Goal: Information Seeking & Learning: Learn about a topic

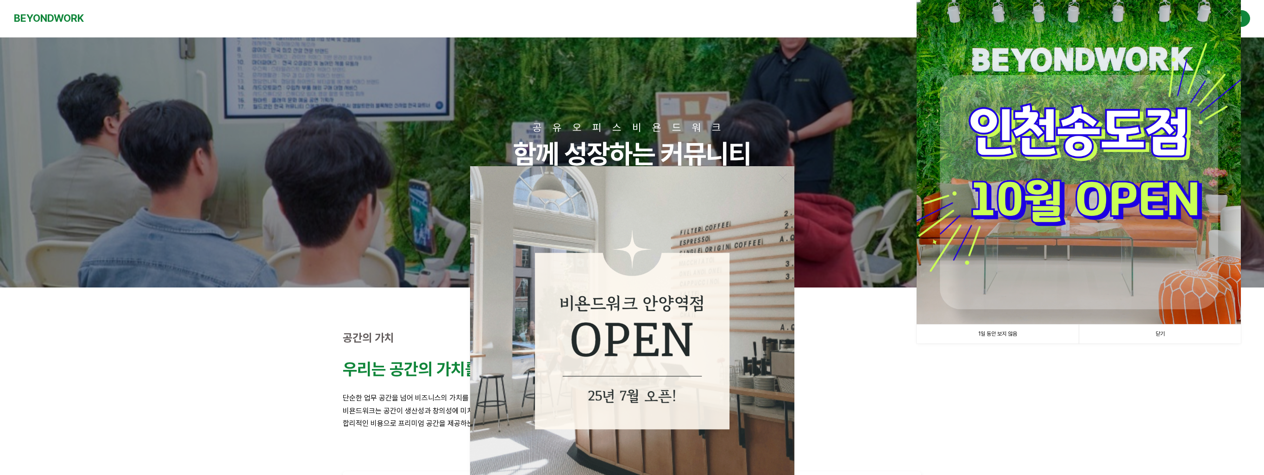
scroll to position [417, 0]
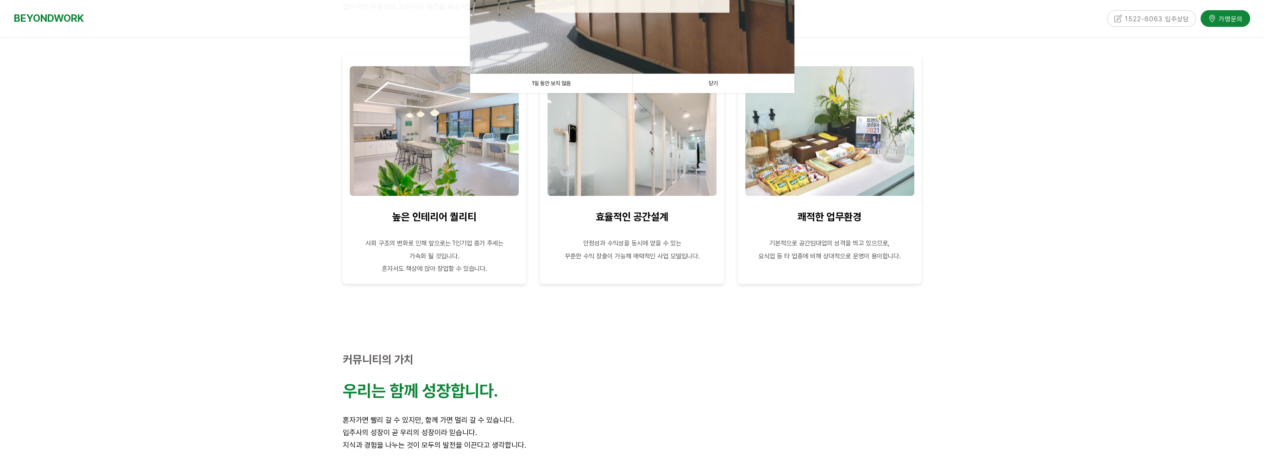
click at [833, 307] on div at bounding box center [830, 305] width 184 height 14
click at [731, 88] on link "닫기" at bounding box center [713, 83] width 162 height 19
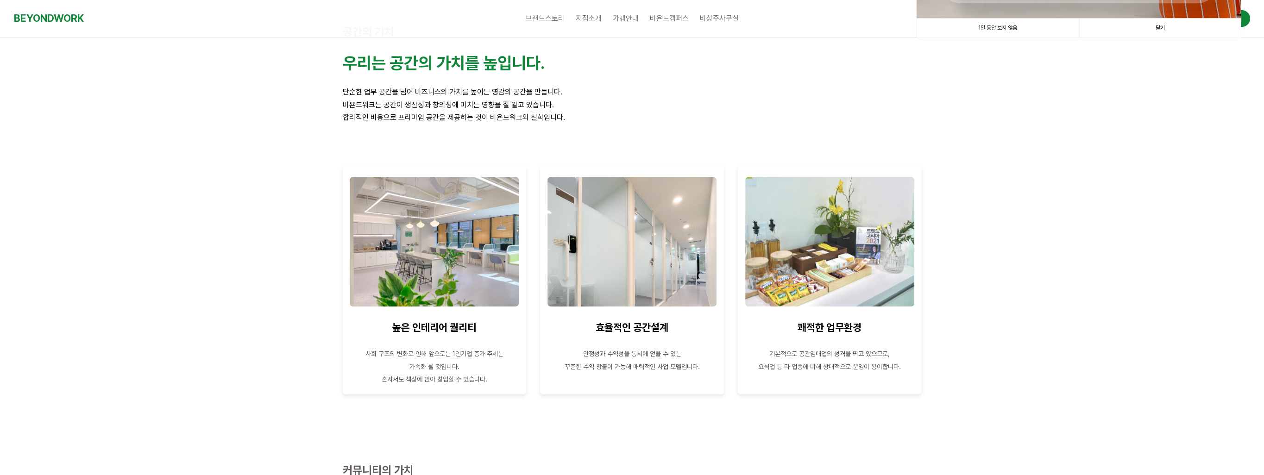
scroll to position [46, 0]
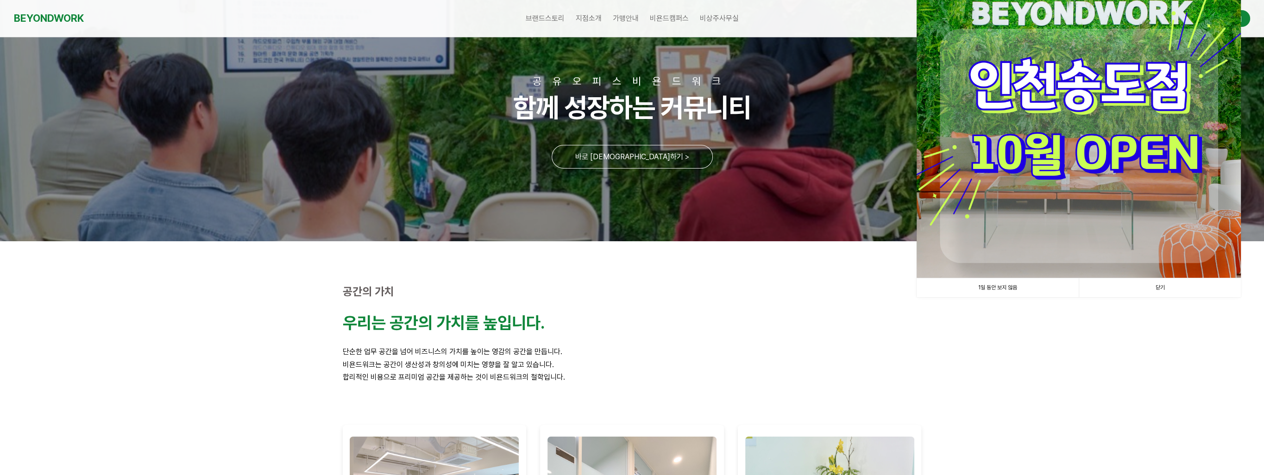
click at [1176, 294] on link "닫기" at bounding box center [1160, 287] width 162 height 19
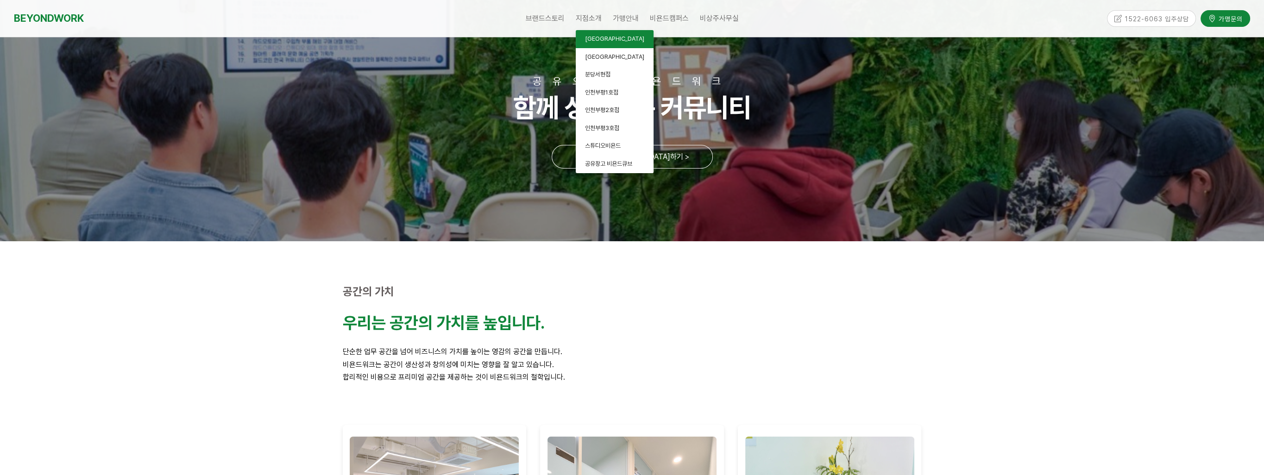
click at [608, 44] on link "[GEOGRAPHIC_DATA]" at bounding box center [615, 39] width 78 height 18
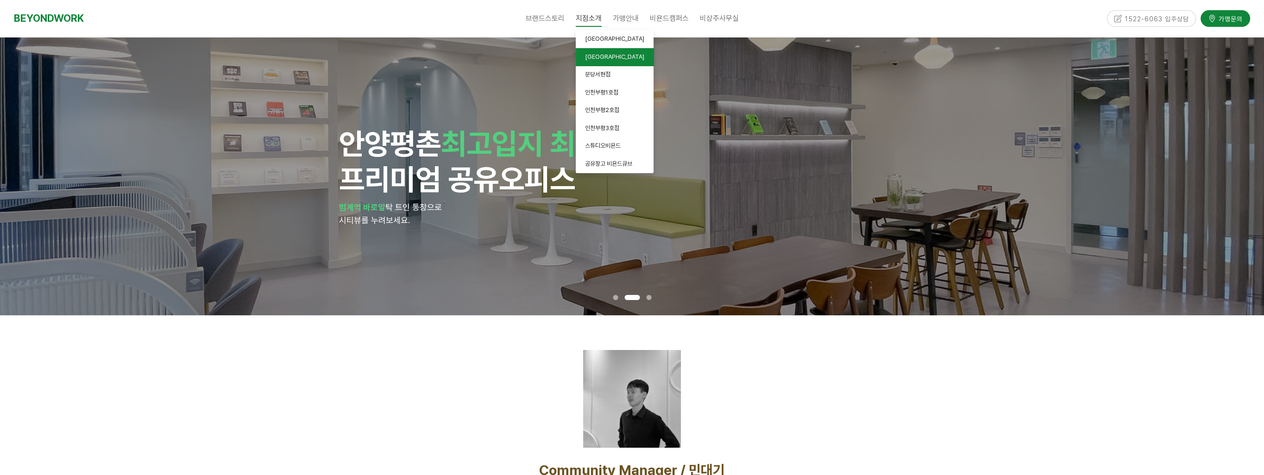
click at [600, 55] on span "[GEOGRAPHIC_DATA]" at bounding box center [614, 56] width 59 height 7
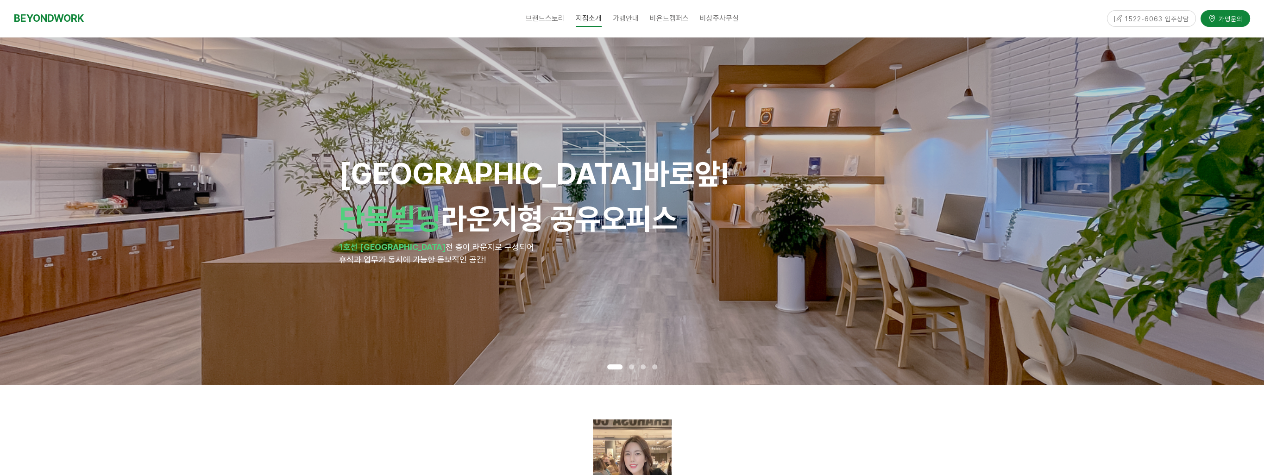
click at [508, 194] on div "안양역 바로앞! 단독빌딩 라운지형 공유오피스 1호선 안양역 전 층이 라운지로 구성되어 휴식과 업무가 동시에 가능한 돋보적인 공간!" at bounding box center [632, 211] width 586 height 110
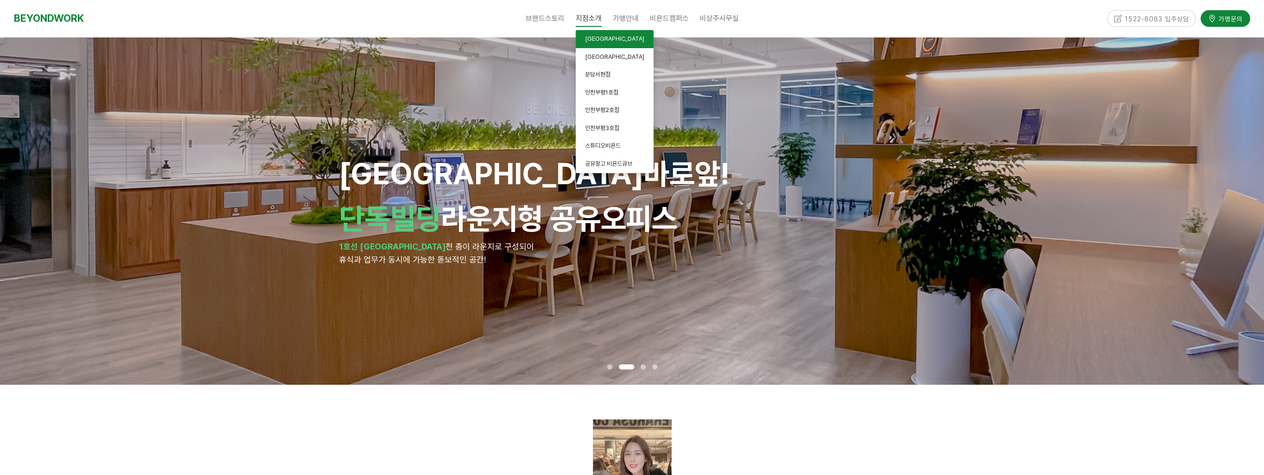
click at [609, 39] on span "[GEOGRAPHIC_DATA]" at bounding box center [614, 38] width 59 height 7
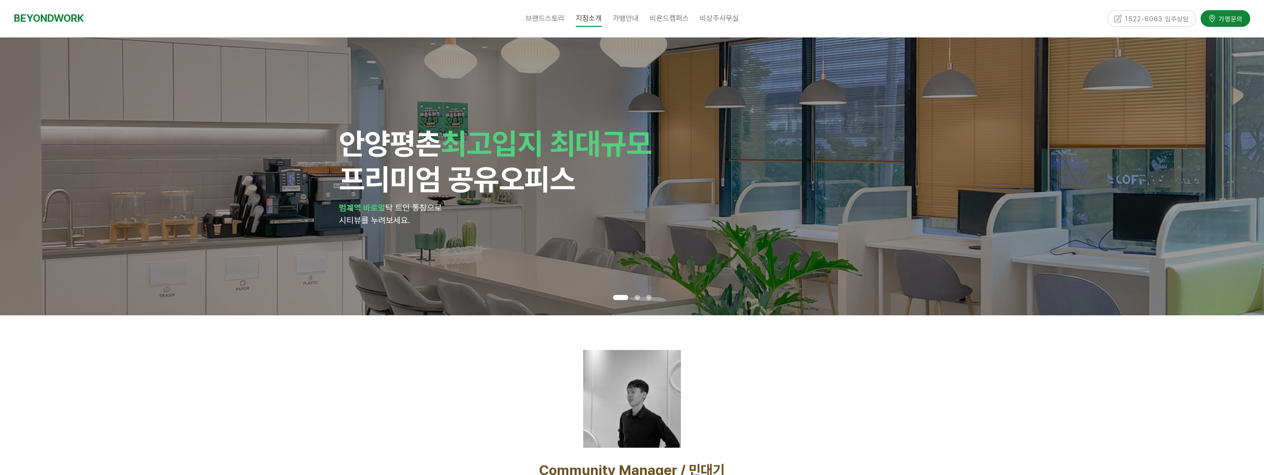
click at [1234, 157] on div "안양 평촌 최고입지 최대규모 프리미엄 공유오피스 범계역 바로앞 탁 트인 통창으로 시티뷰를 누려보세요." at bounding box center [632, 177] width 1264 height 278
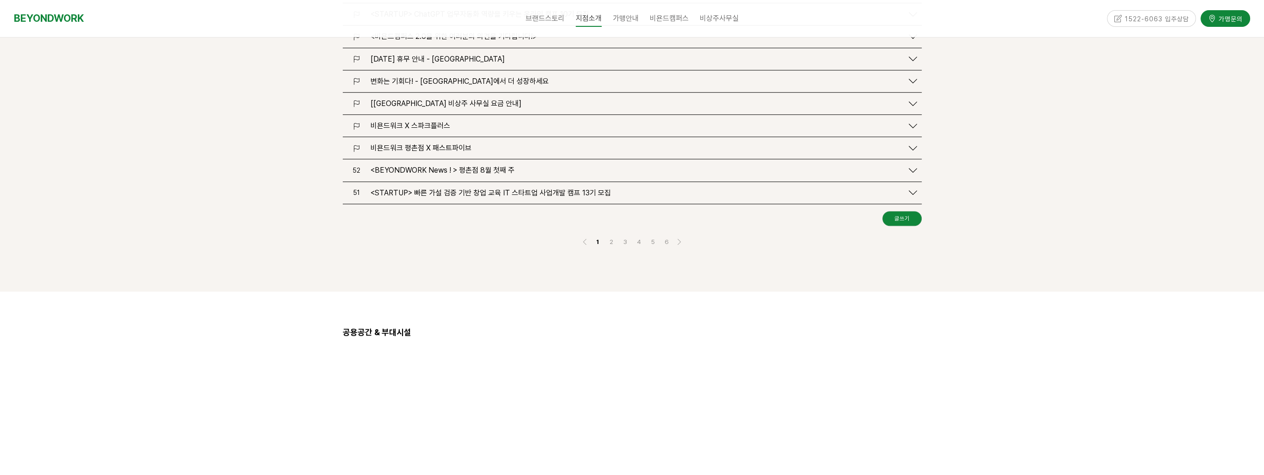
scroll to position [1436, 0]
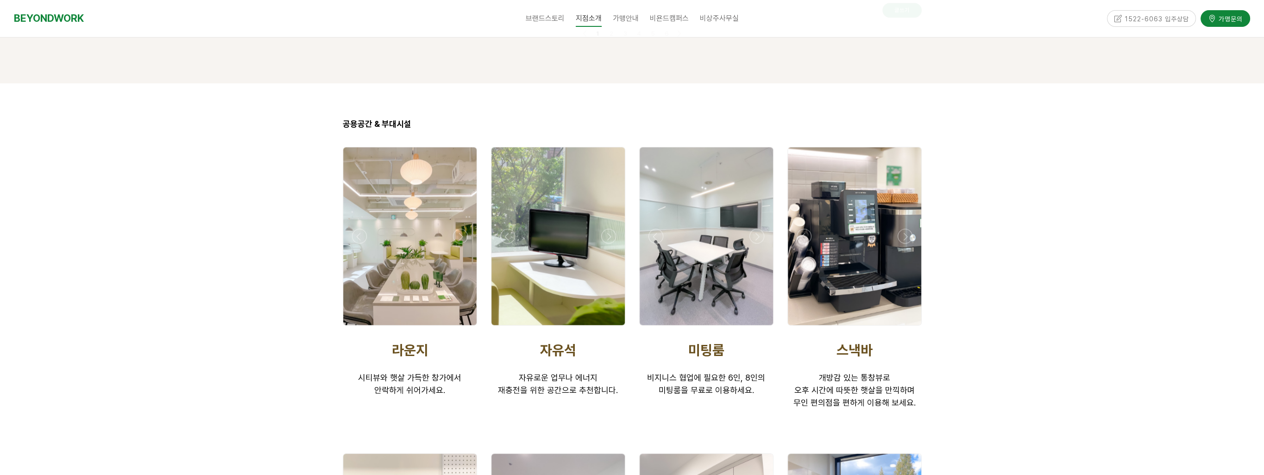
click at [356, 328] on div at bounding box center [410, 328] width 139 height 0
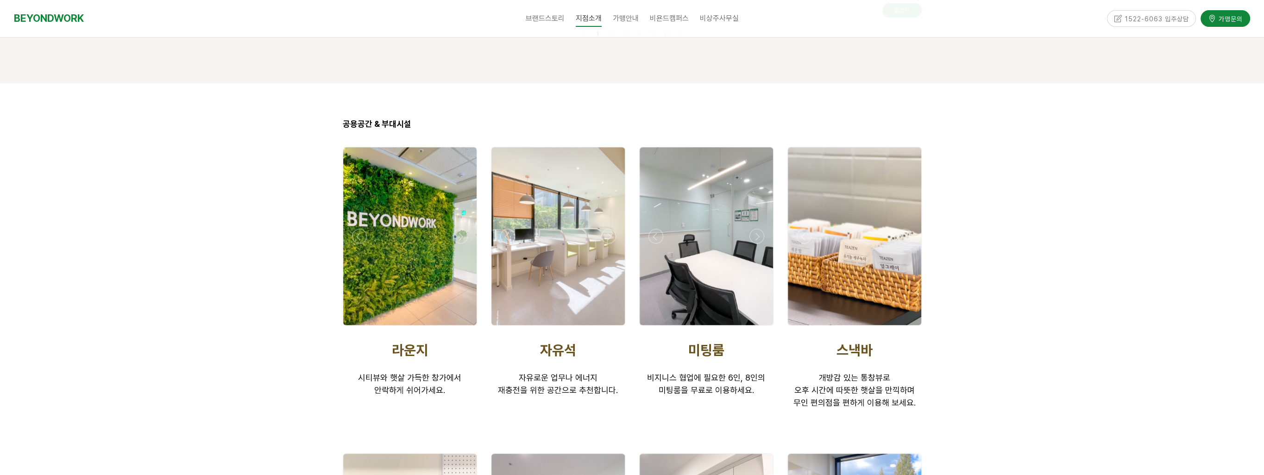
click at [359, 328] on div at bounding box center [410, 328] width 139 height 0
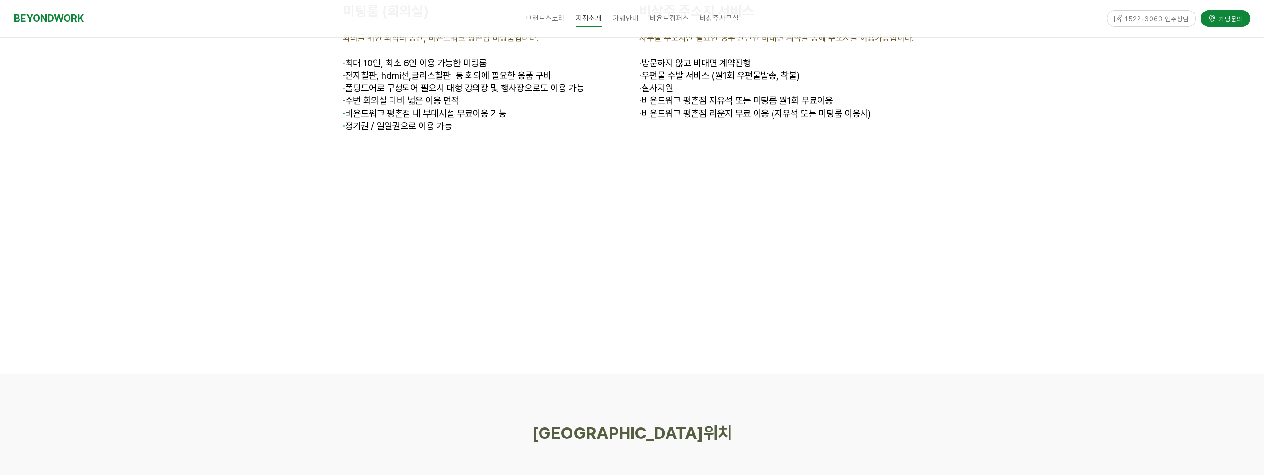
scroll to position [3474, 0]
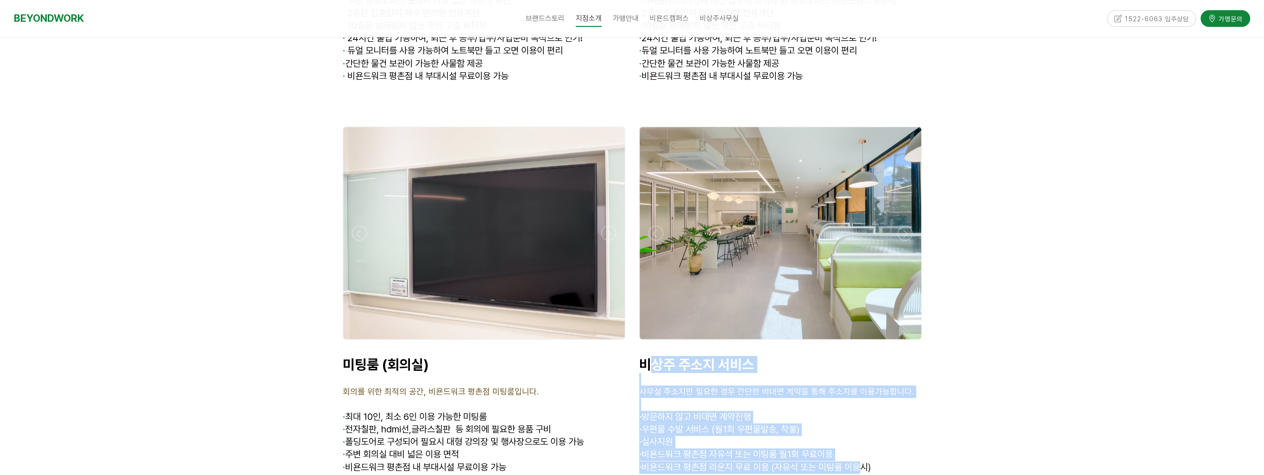
drag, startPoint x: 650, startPoint y: 309, endPoint x: 867, endPoint y: 419, distance: 243.2
click at [867, 419] on div "비상주 주소지 서비스 사무실 주소지만 필요한 경우 간단한 비대면 계약을 통해 주소지를 이용가능합니다. · 방문하지 않고 비대면 계약진행 · 우…" at bounding box center [780, 427] width 283 height 143
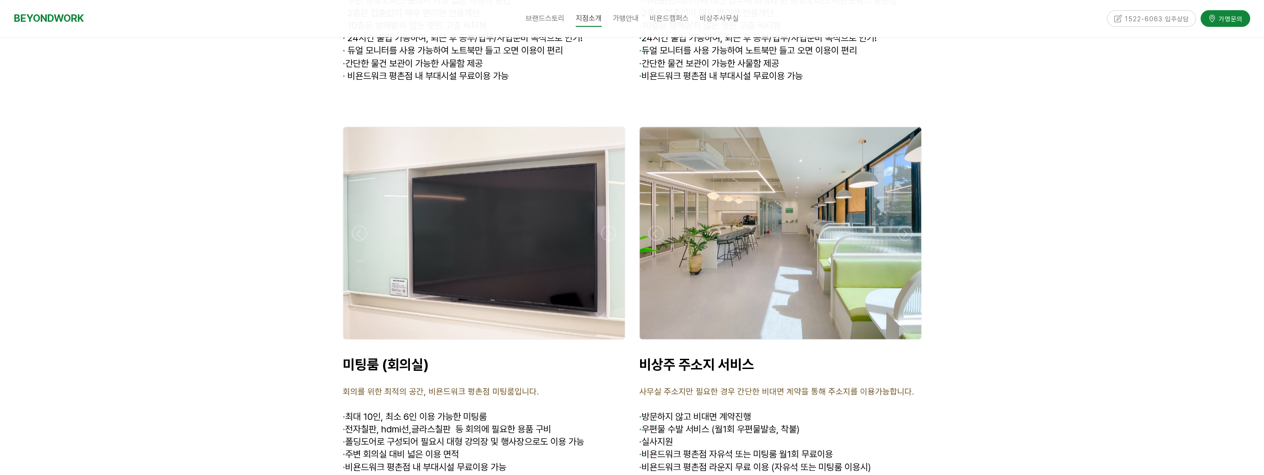
click at [870, 462] on p "· 비욘드워크 평촌점 라운지 무료 이용 (자유석 또는 미팅룸 이용시)" at bounding box center [780, 468] width 283 height 13
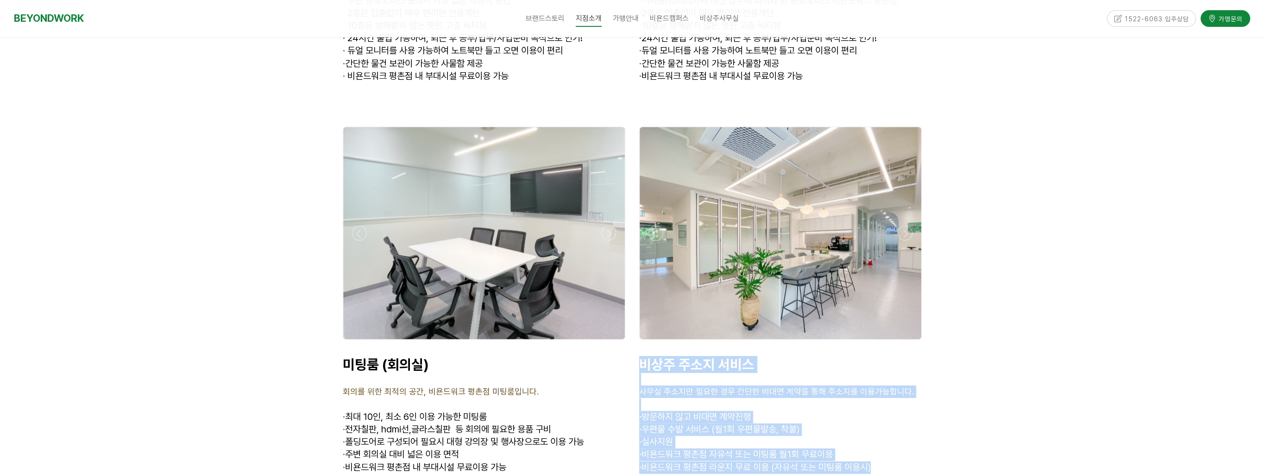
drag, startPoint x: 894, startPoint y: 417, endPoint x: 636, endPoint y: 296, distance: 285.2
click at [636, 349] on div "비상주 주소지 서비스 사무실 주소지만 필요한 경우 간단한 비대면 계약을 통해 주소지를 이용가능합니다. · 방문하지 않고 비대면 계약진행 · 우…" at bounding box center [780, 427] width 296 height 157
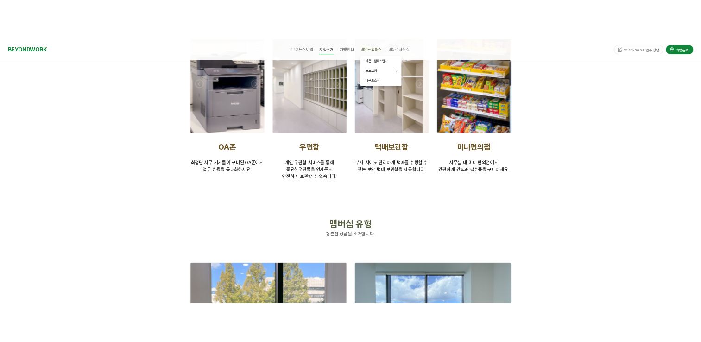
scroll to position [1482, 0]
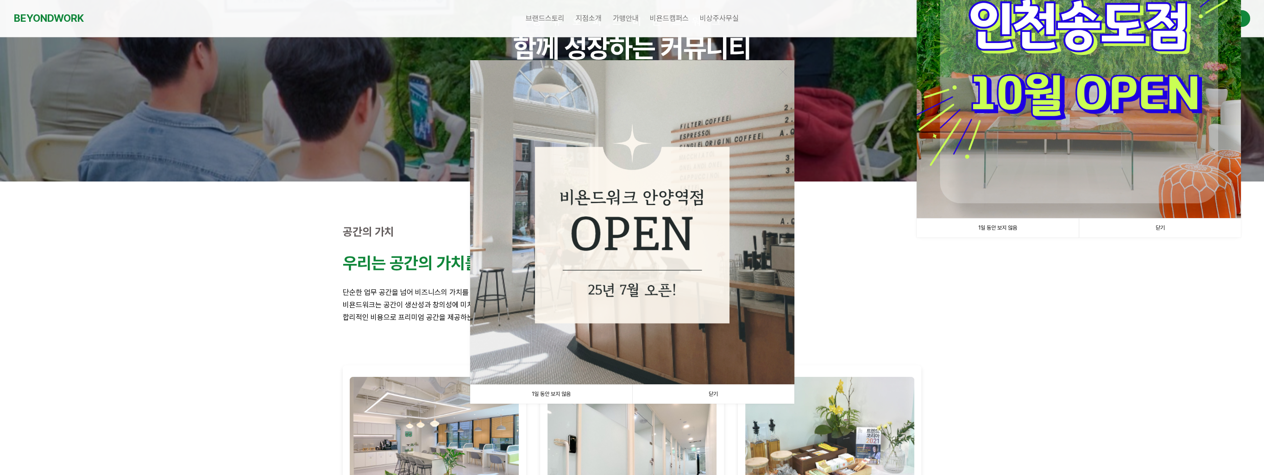
scroll to position [232, 0]
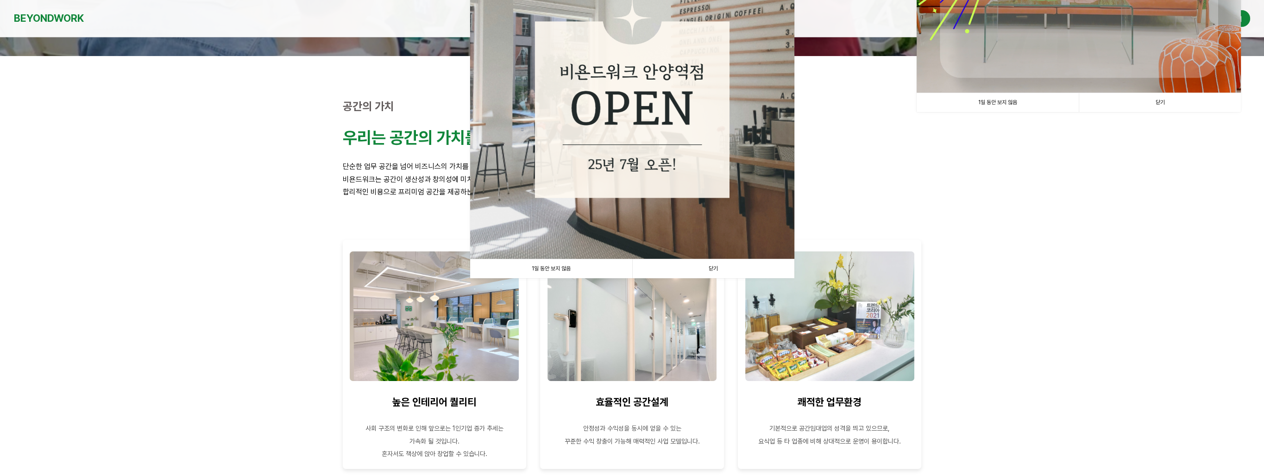
click at [719, 268] on link "닫기" at bounding box center [713, 268] width 162 height 19
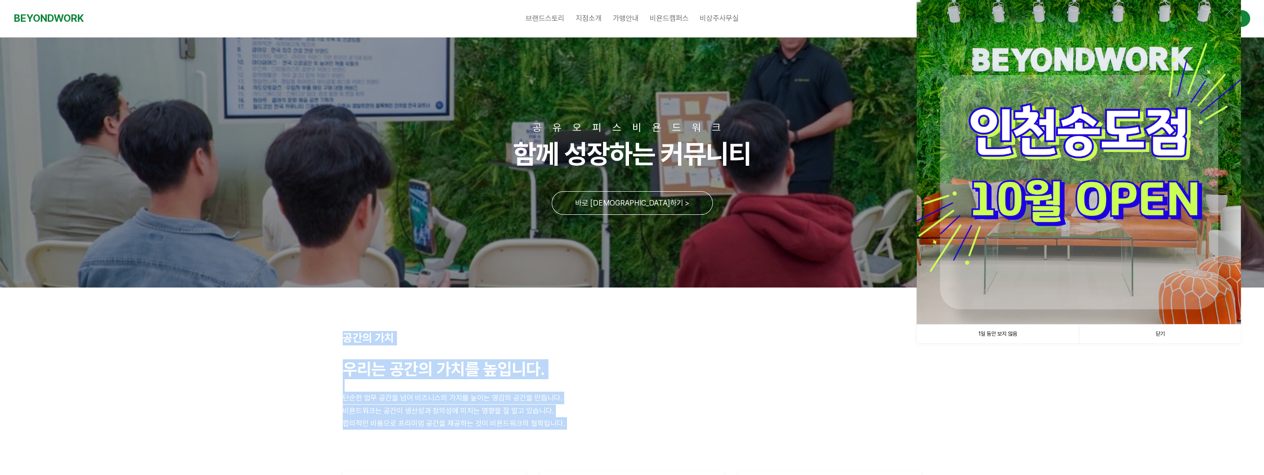
scroll to position [0, 0]
drag, startPoint x: 739, startPoint y: 440, endPoint x: 486, endPoint y: 25, distance: 485.3
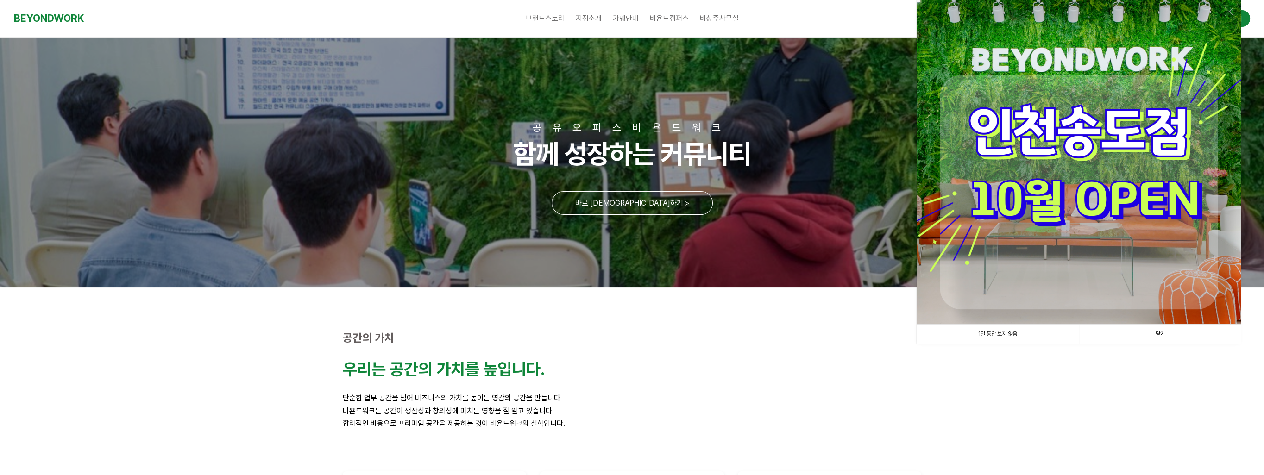
drag, startPoint x: 486, startPoint y: 25, endPoint x: 482, endPoint y: 20, distance: 6.6
click at [486, 25] on div "브랜드스토리 CEO 소개 CORE VALUE 성장스토리 지점소개 [GEOGRAPHIC_DATA] [GEOGRAPHIC_DATA] [GEOGRA…" at bounding box center [632, 18] width 933 height 37
click at [479, 18] on div "브랜드스토리 CEO 소개 CORE VALUE 성장스토리 지점소개 [GEOGRAPHIC_DATA] [GEOGRAPHIC_DATA] [GEOGRA…" at bounding box center [632, 18] width 933 height 37
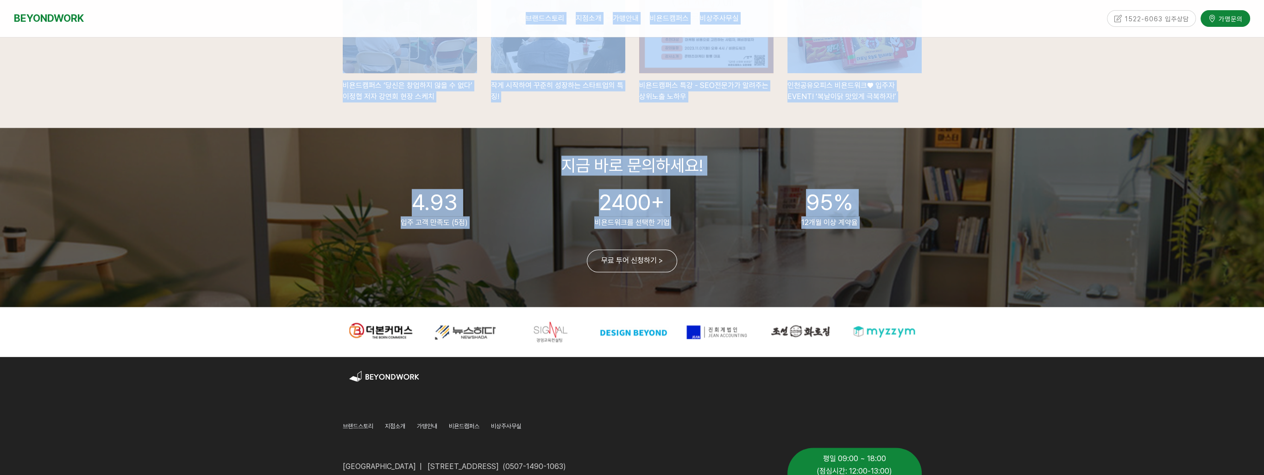
scroll to position [2085, 0]
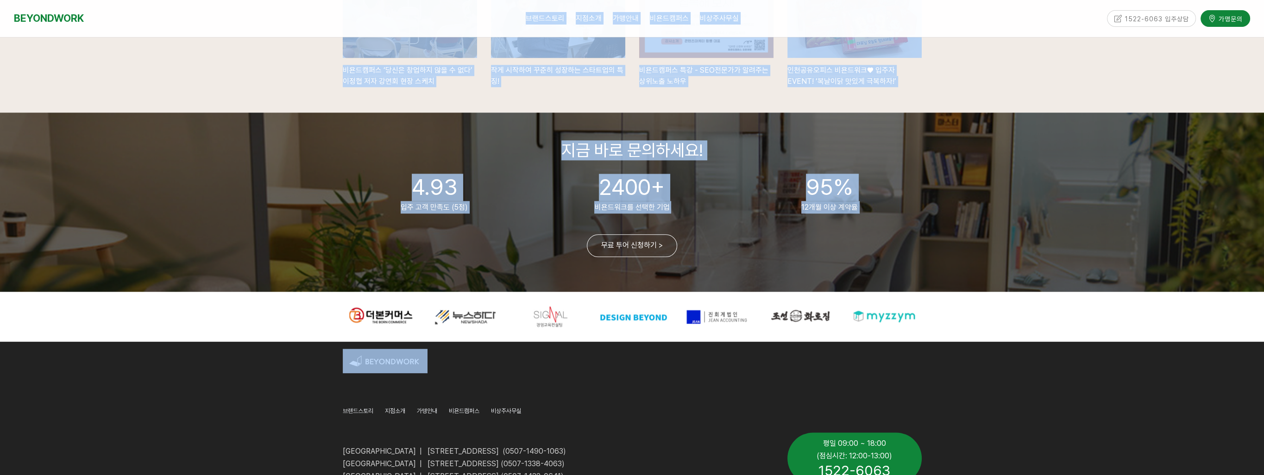
drag, startPoint x: 469, startPoint y: 13, endPoint x: 865, endPoint y: 396, distance: 551.4
click at [865, 396] on div at bounding box center [682, 384] width 494 height 28
